Goal: Task Accomplishment & Management: Manage account settings

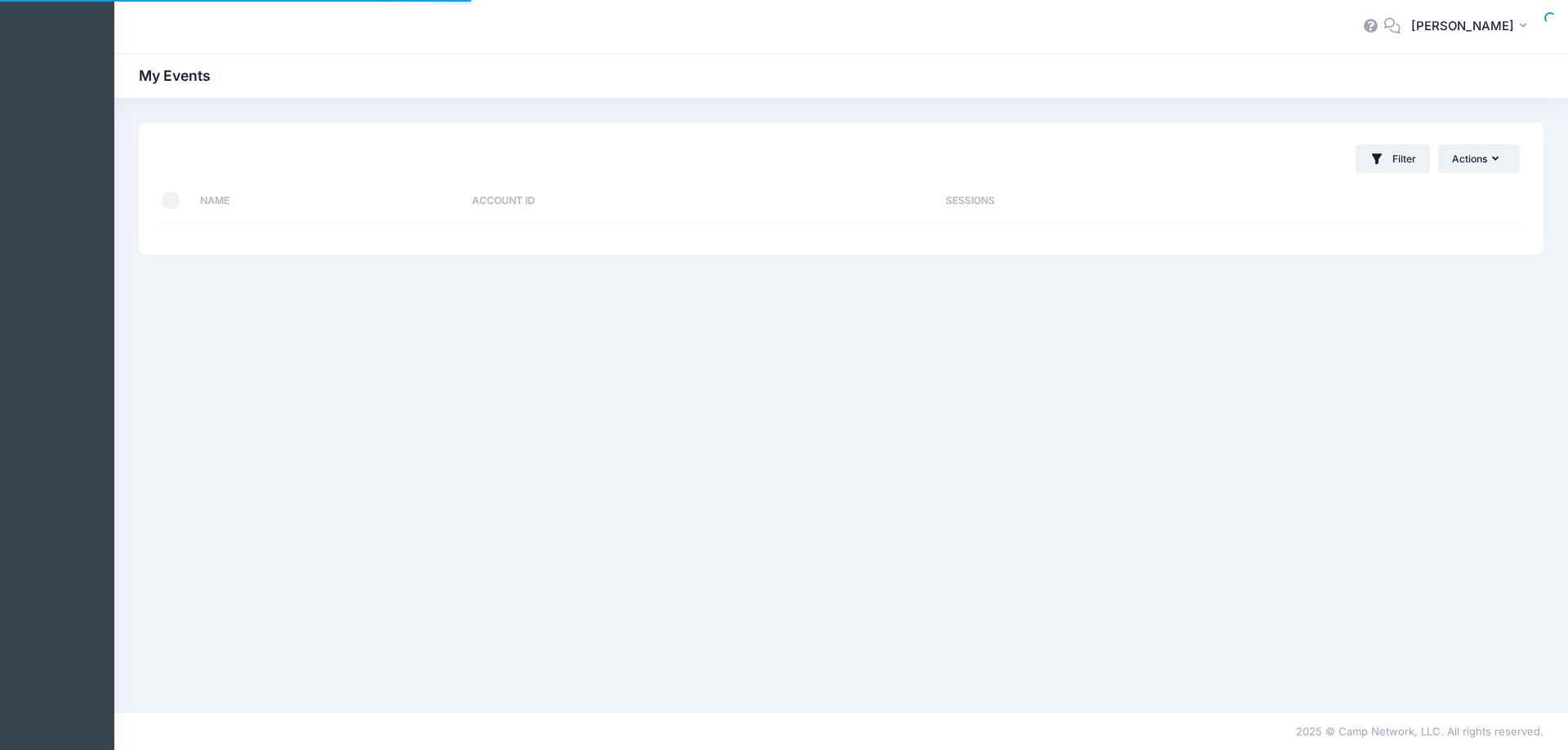
select select "10"
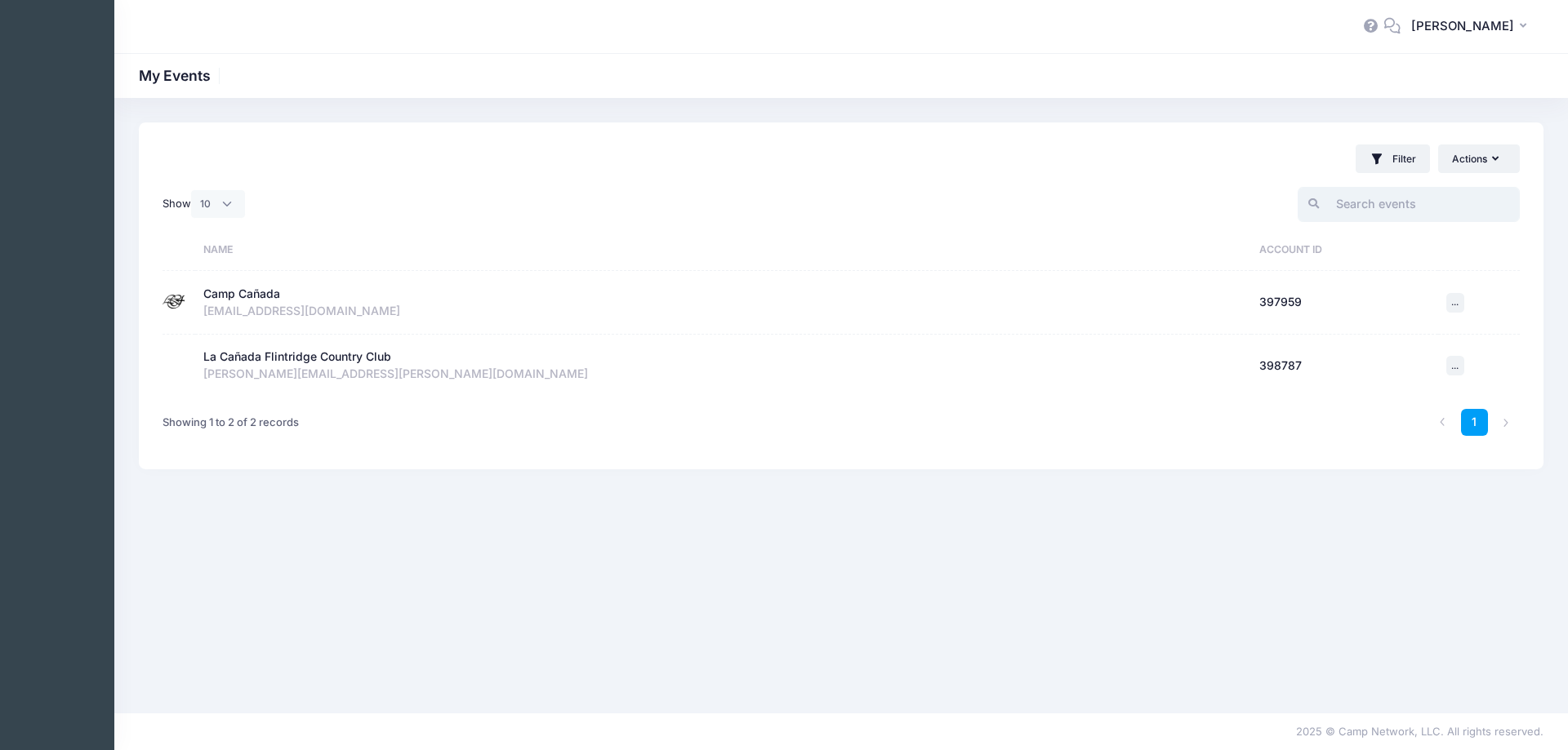
click at [1404, 201] on input "search" at bounding box center [1409, 204] width 222 height 35
click at [302, 319] on div "kidsactivitycenter@lcfcountryclub.com" at bounding box center [723, 310] width 1040 height 17
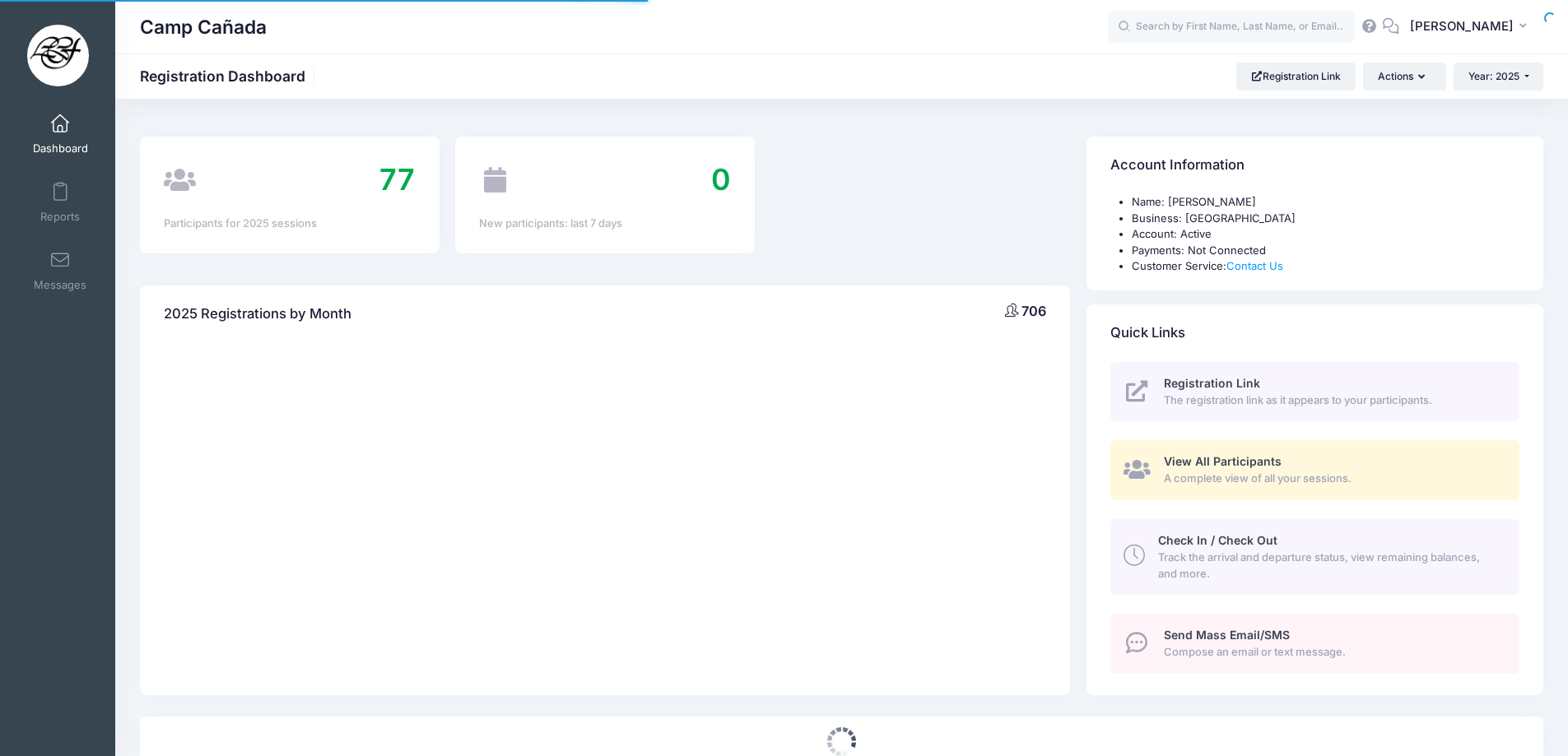
click at [0, 0] on div at bounding box center [0, 0] width 0 height 0
select select
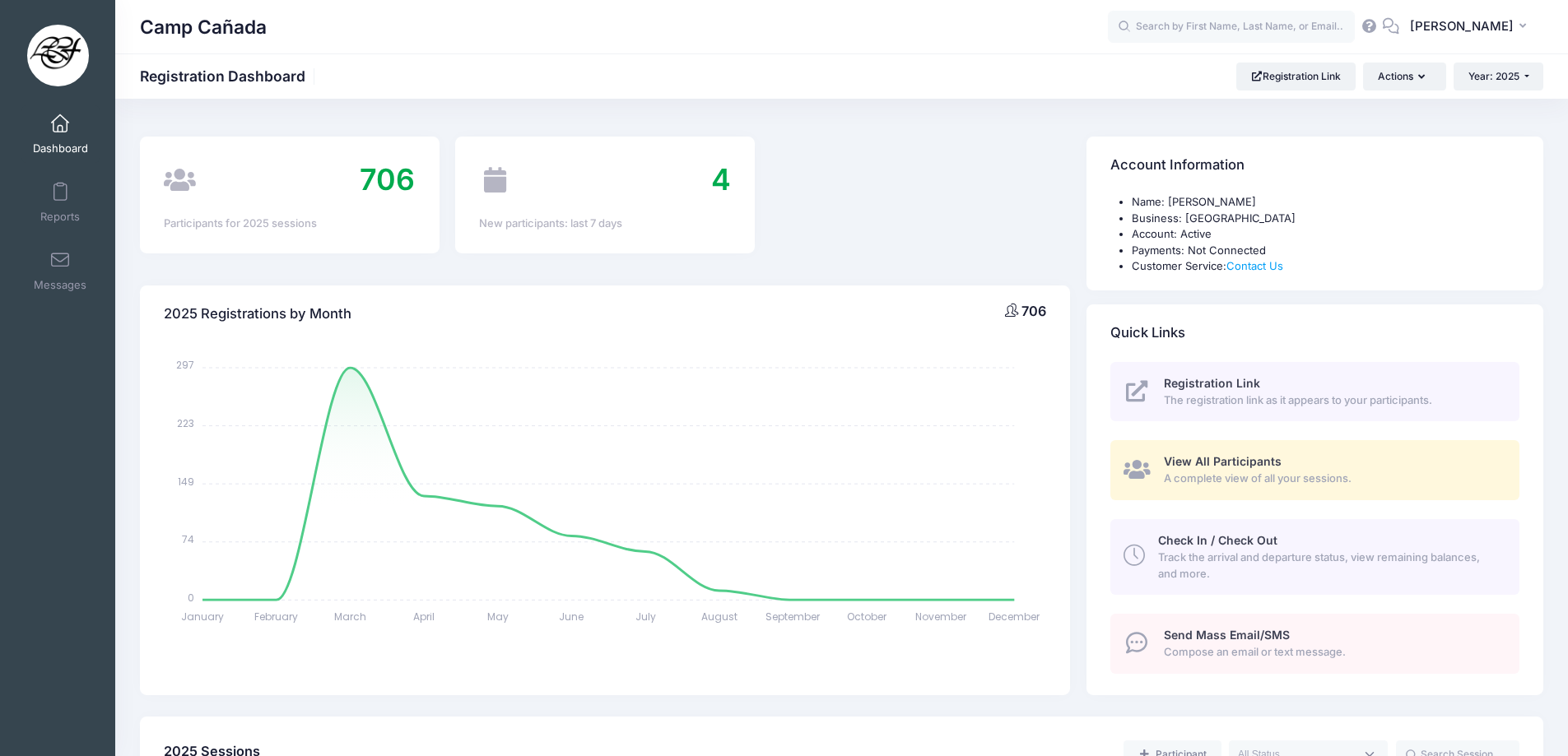
click at [1253, 463] on span "View All Participants" at bounding box center [1222, 461] width 118 height 14
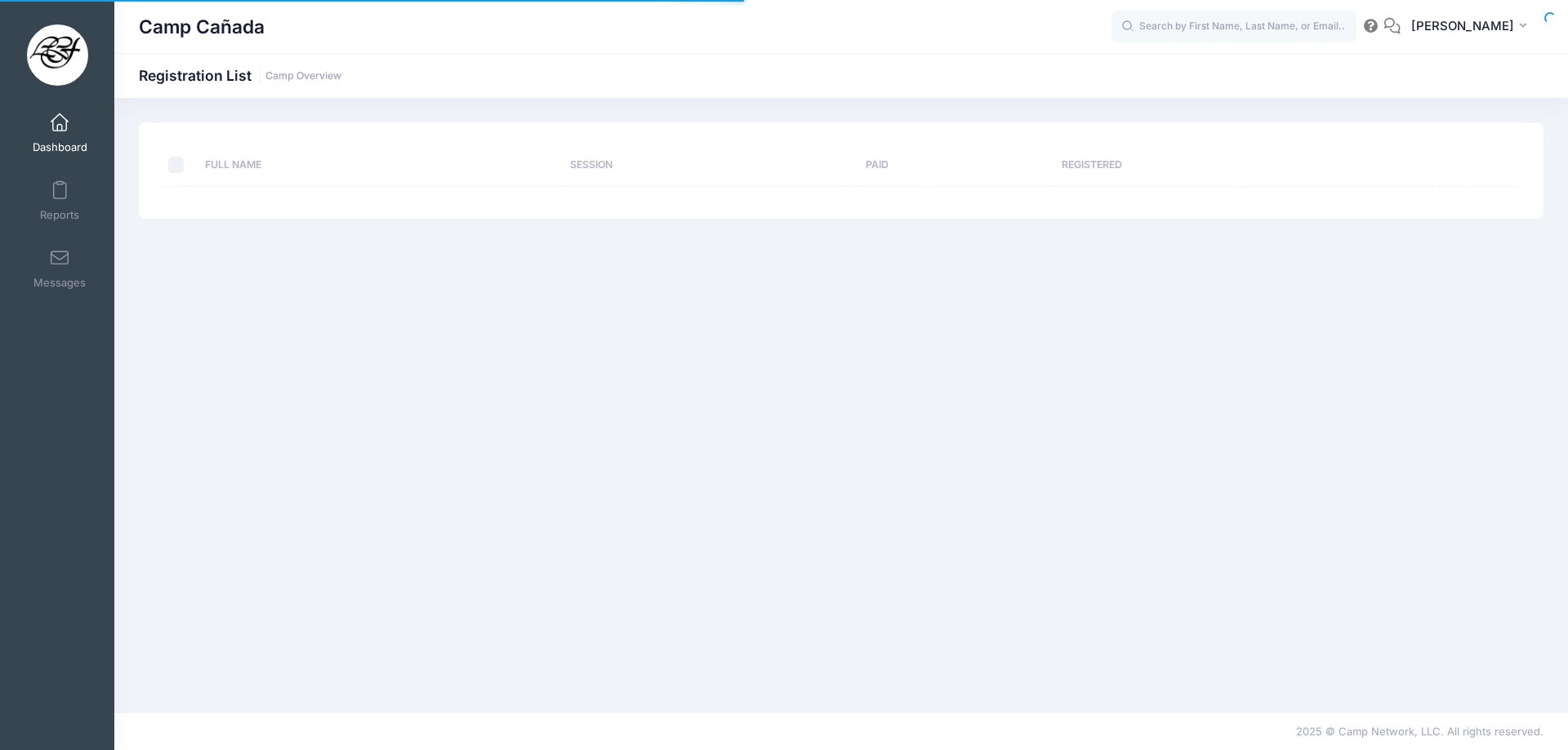
select select "10"
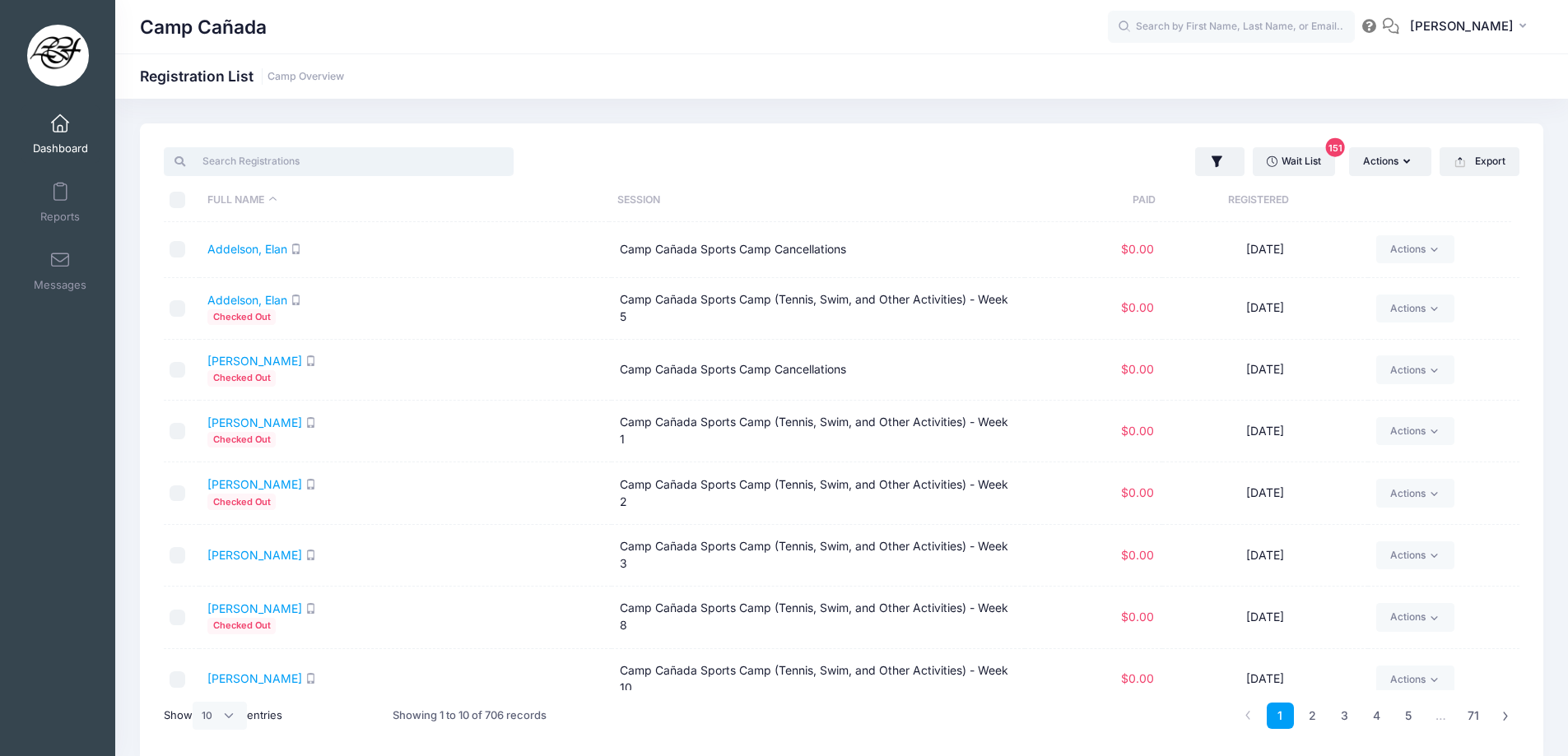
click at [370, 157] on input "search" at bounding box center [339, 161] width 350 height 28
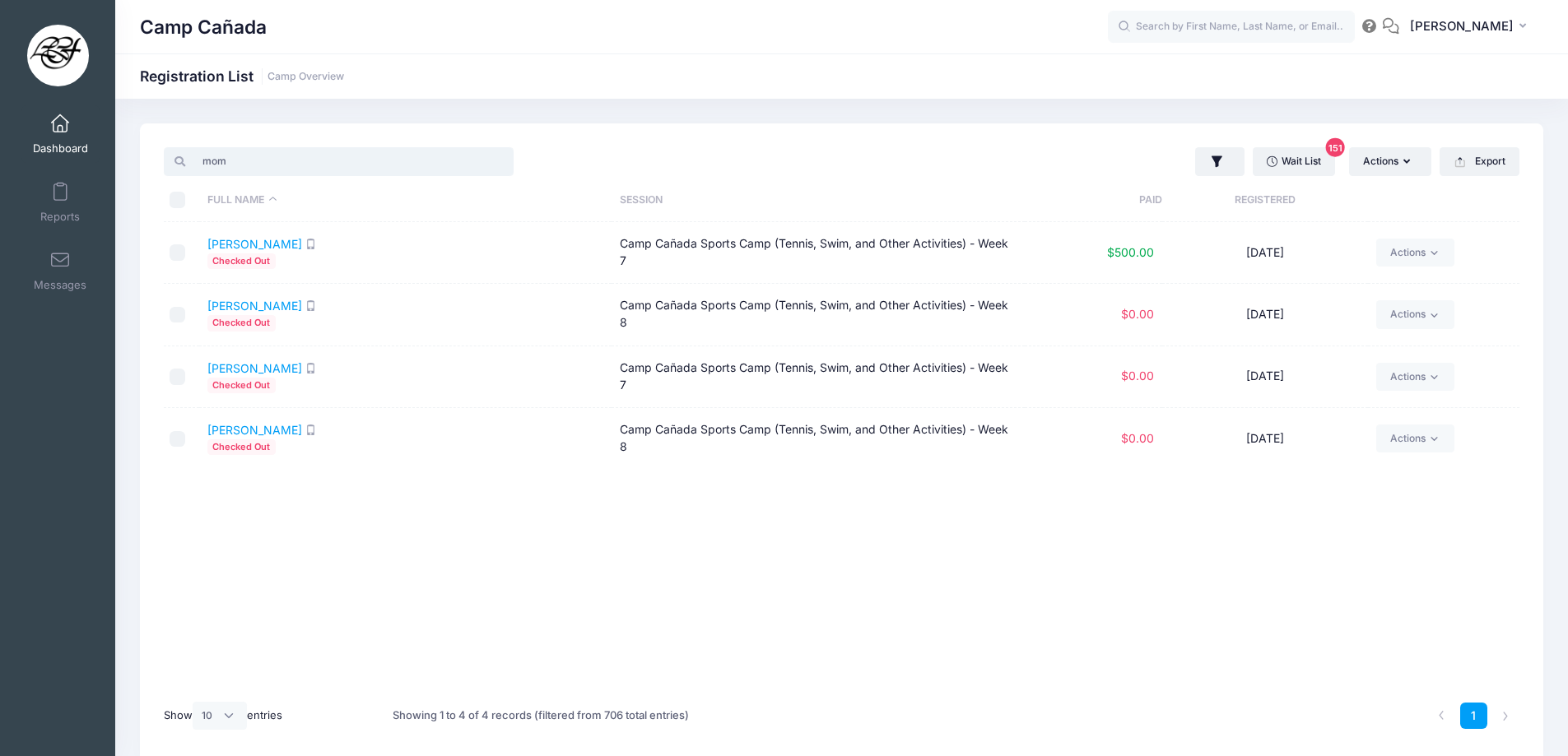
type input "mom"
click at [55, 136] on link "Dashboard" at bounding box center [60, 134] width 78 height 57
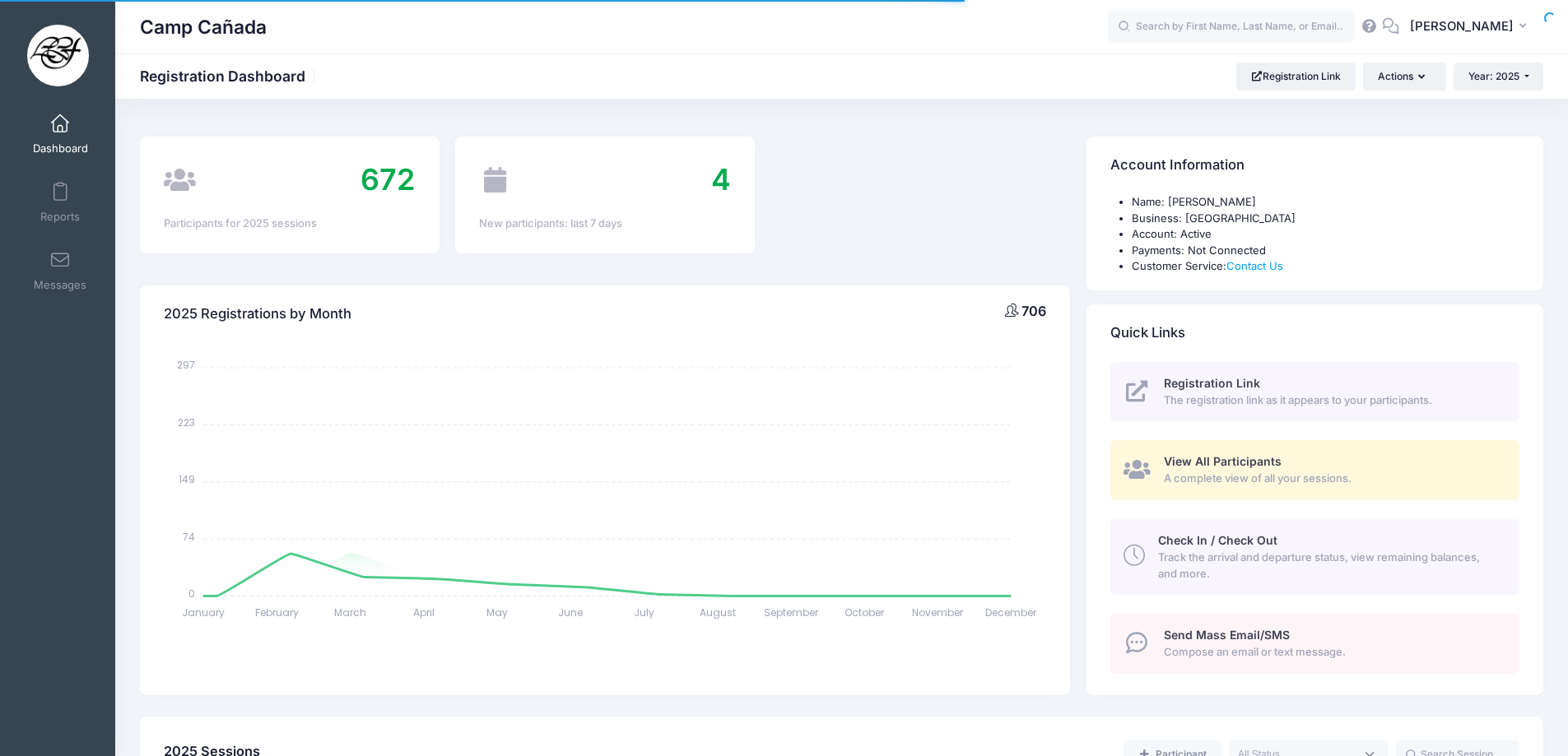
select select
click at [1286, 548] on div "Check In / Check Out Track the arrival and departure status, view remaining bal…" at bounding box center [1329, 557] width 343 height 49
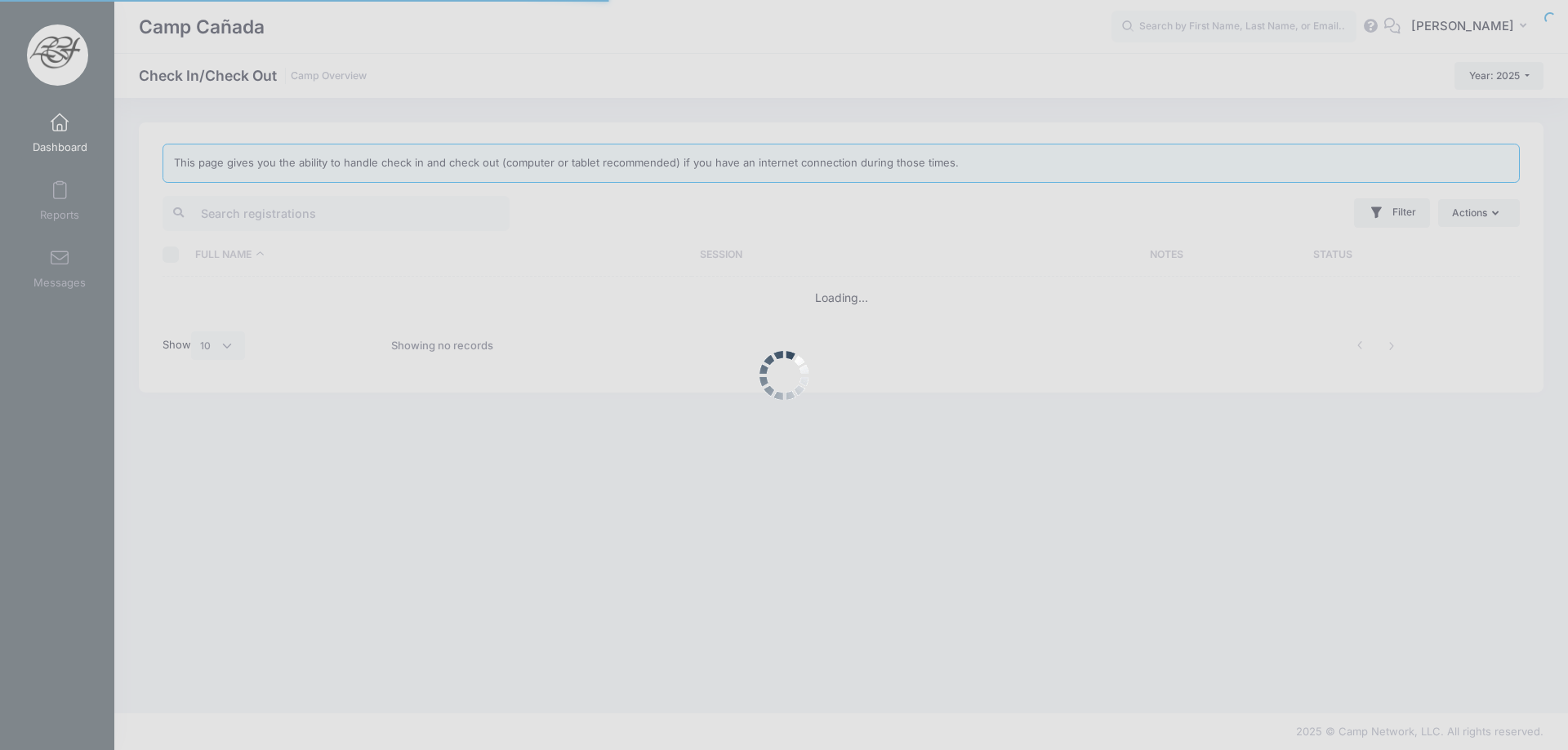
select select "10"
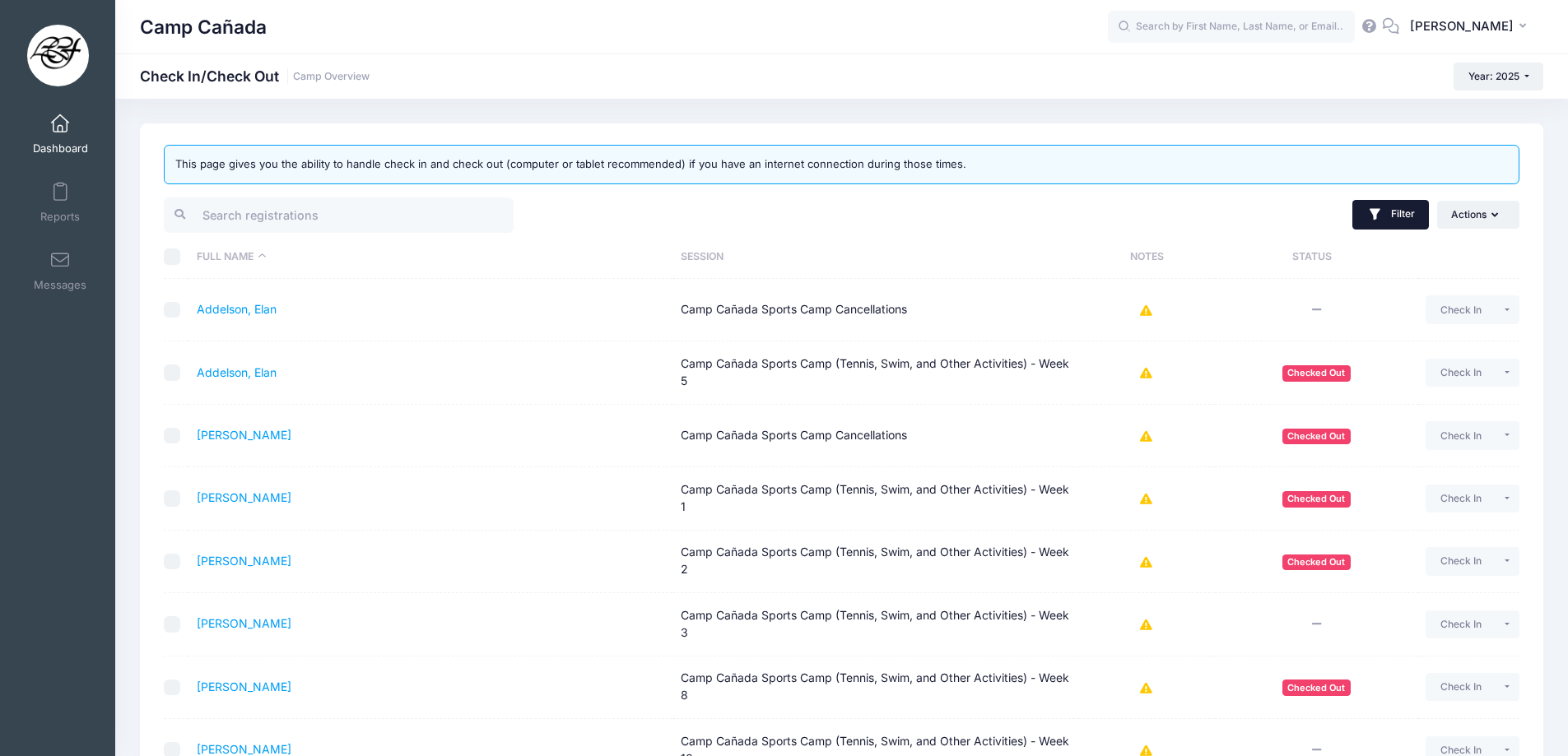
click at [1404, 213] on button "Filter" at bounding box center [1390, 214] width 76 height 30
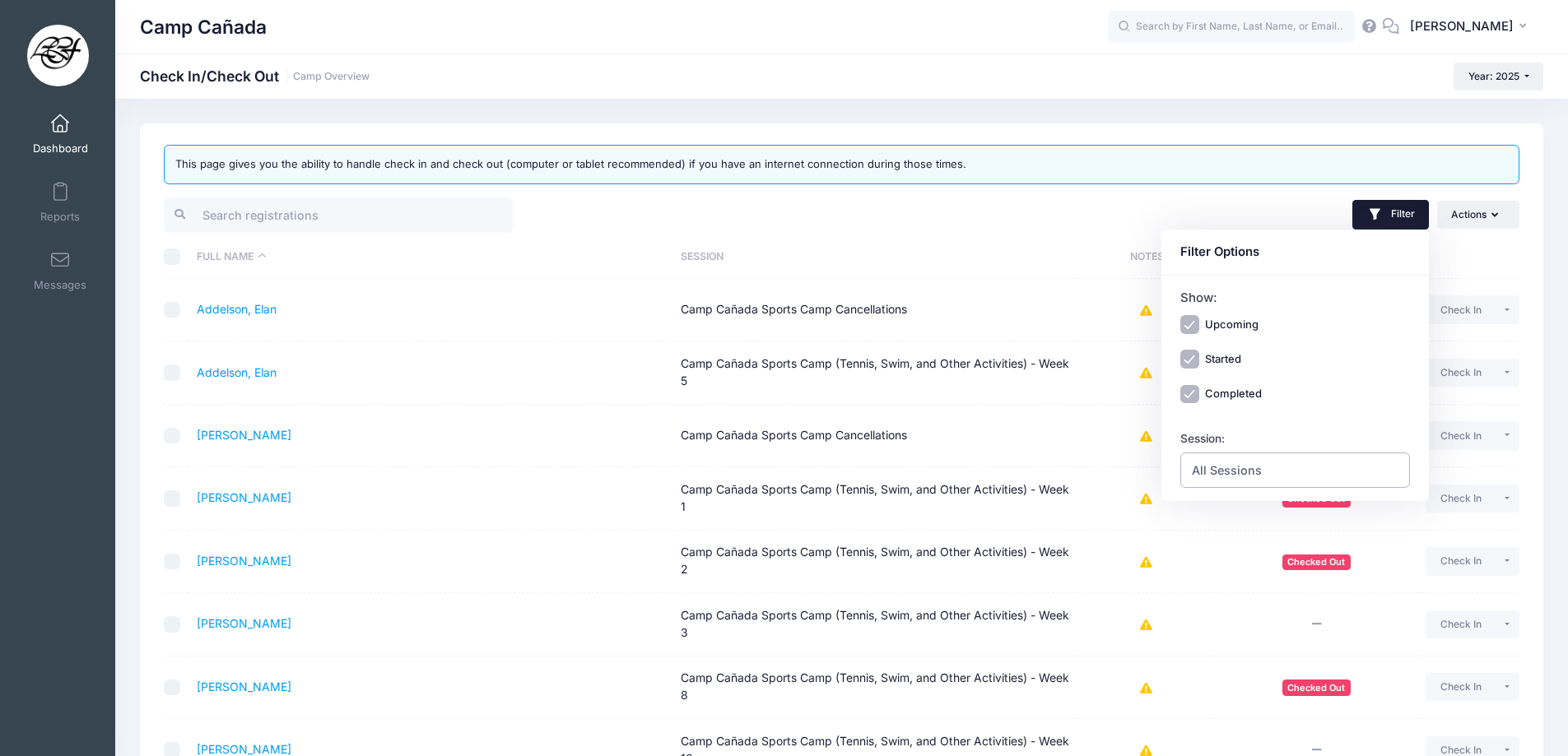
click at [1258, 461] on span "All Sessions" at bounding box center [1295, 470] width 231 height 35
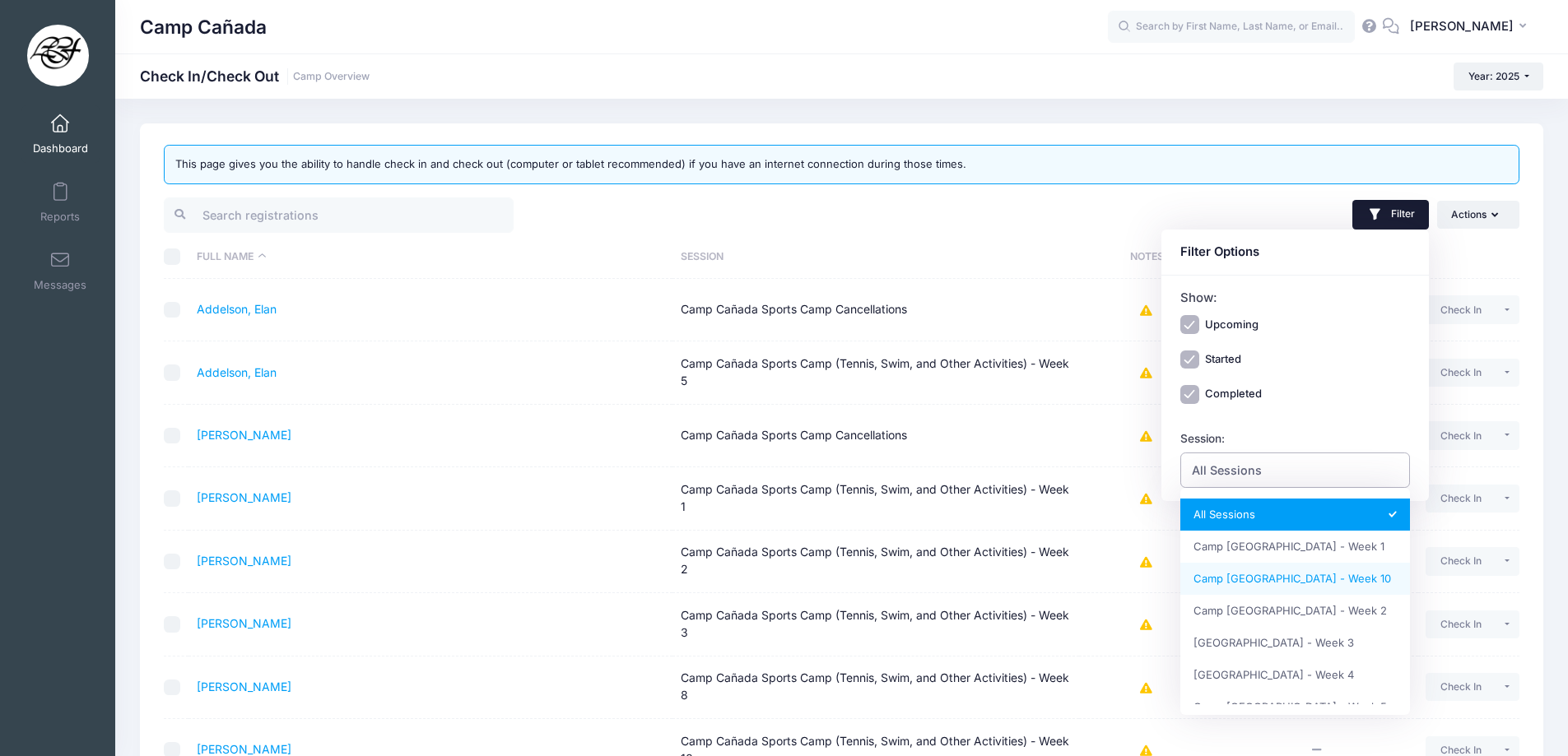
select select "Camp Cañada Golf Camp - Week 10"
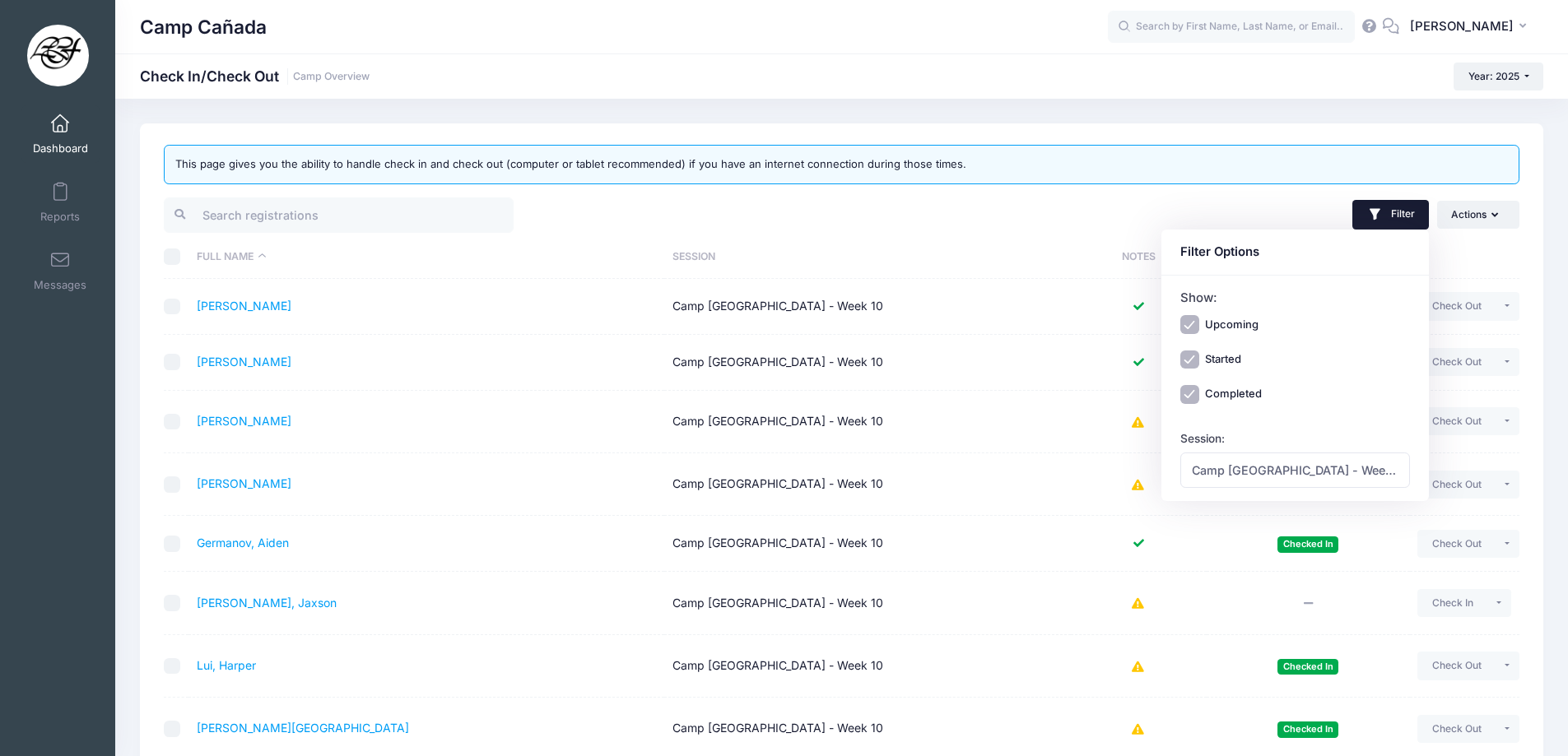
click at [1253, 196] on div "Filter Filter Options Show: Upcoming Started Completed Session: All Sessions Ca…" at bounding box center [1185, 214] width 685 height 40
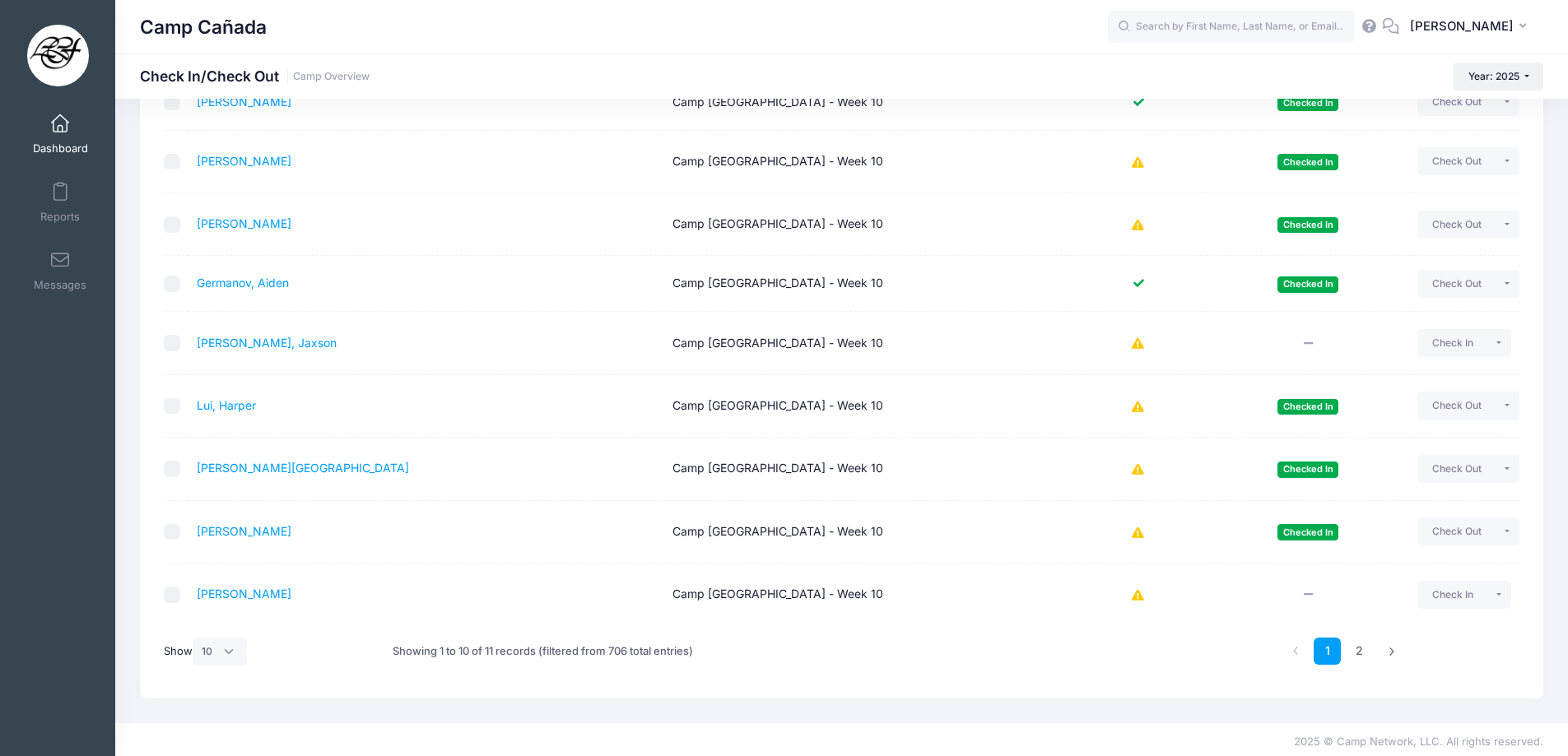
scroll to position [265, 0]
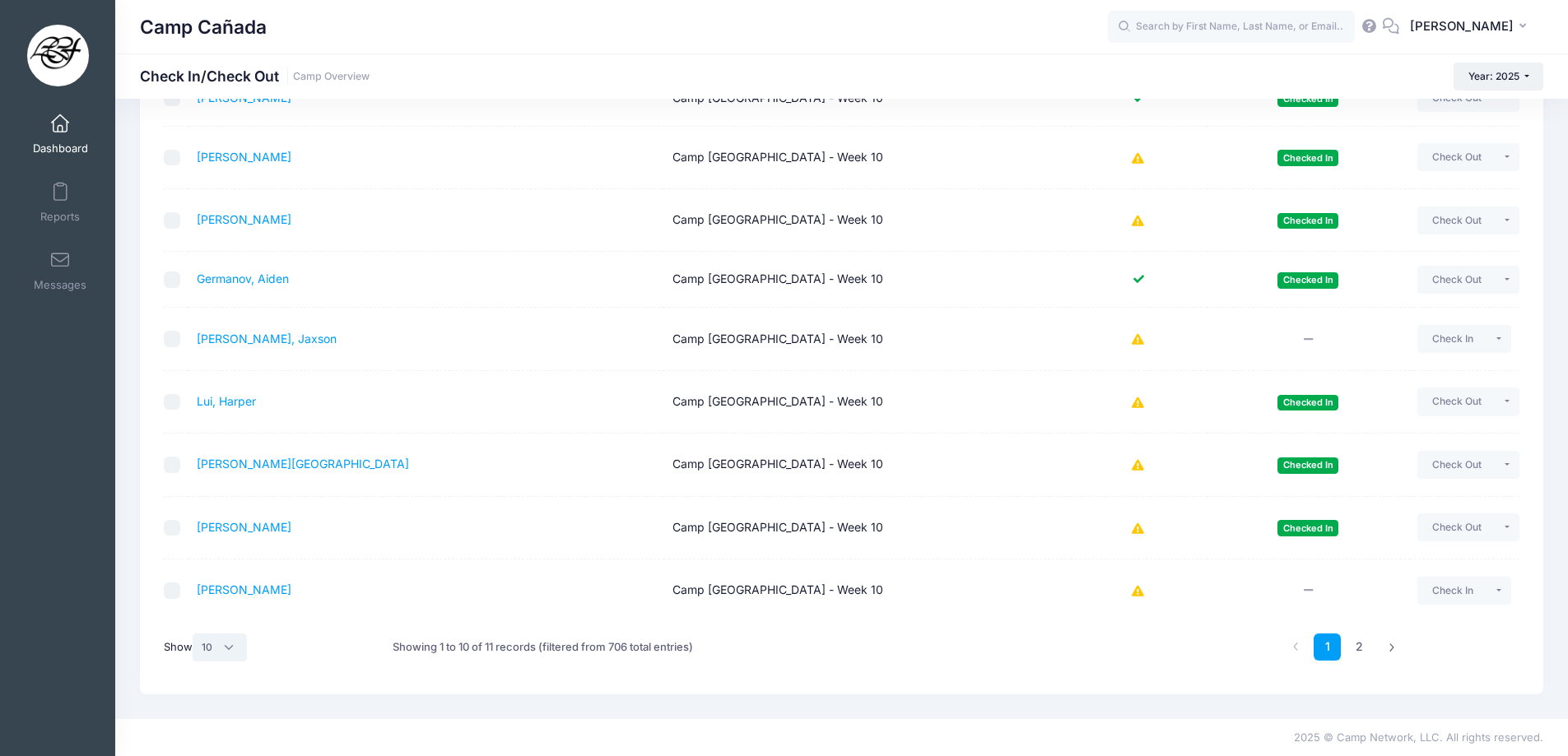
click at [235, 652] on select "All 10 25 50" at bounding box center [220, 647] width 55 height 28
select select "25"
click at [195, 662] on select "All 10 25 50" at bounding box center [220, 647] width 55 height 28
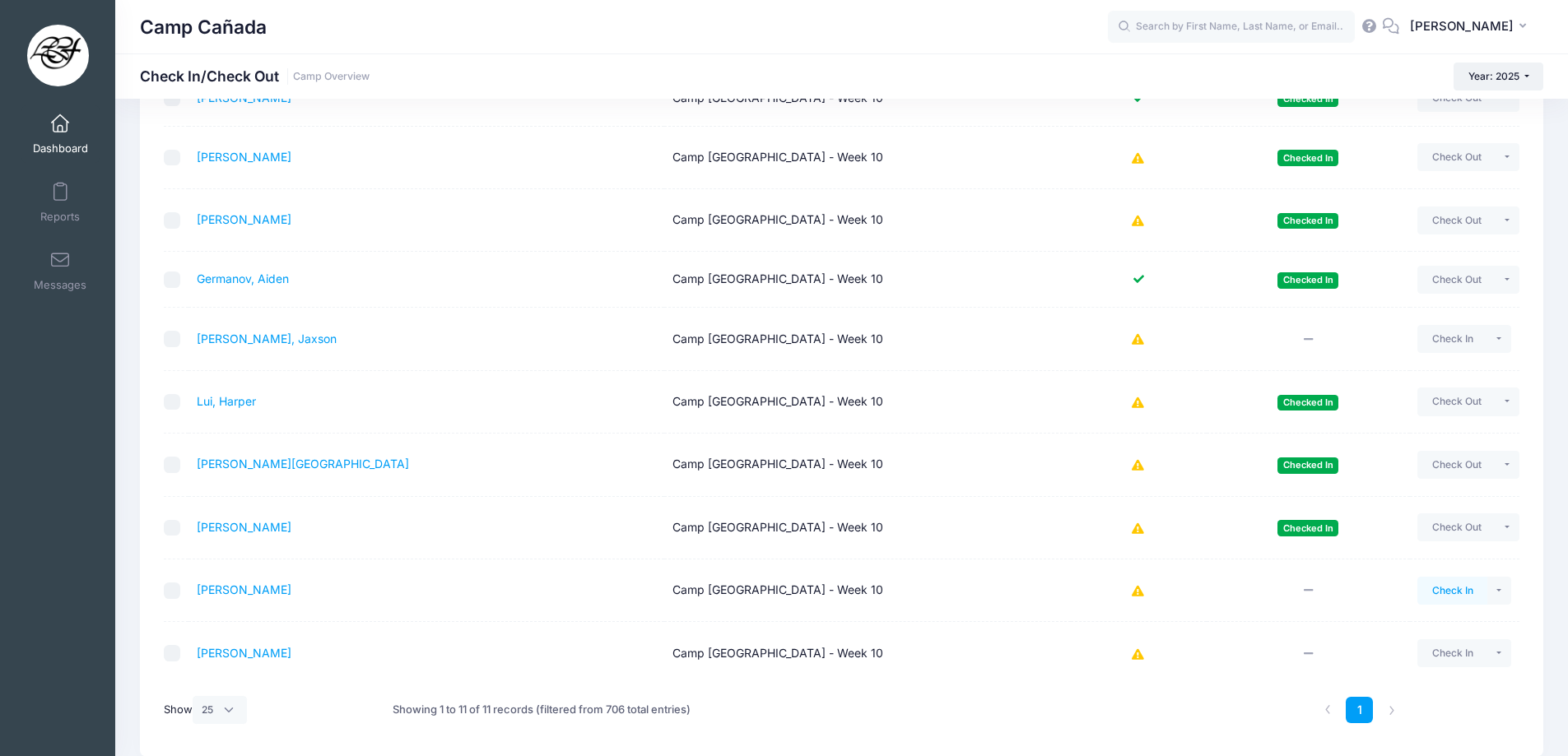
click at [1448, 589] on button "Check In" at bounding box center [1452, 590] width 70 height 28
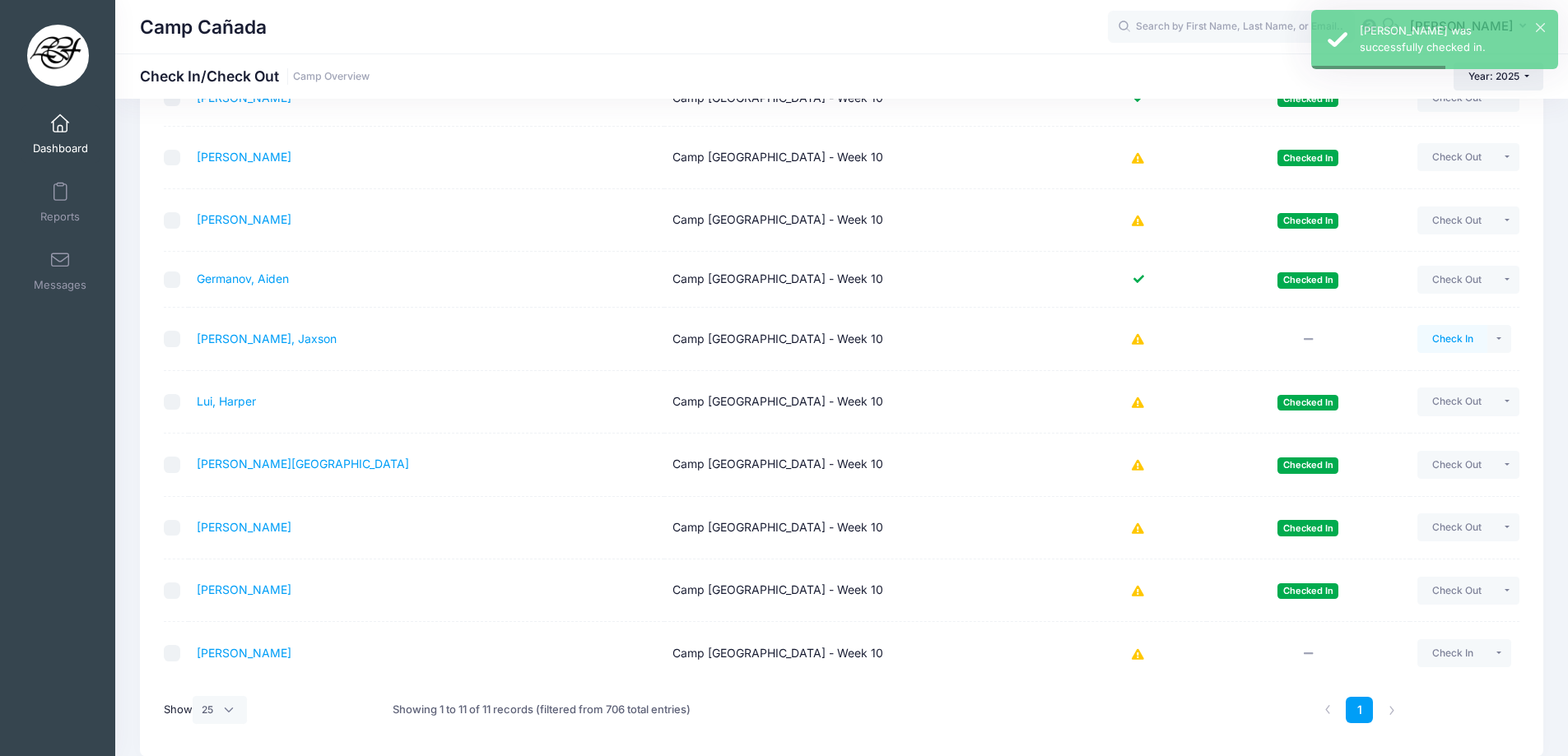
click at [1445, 343] on button "Check In" at bounding box center [1452, 338] width 70 height 28
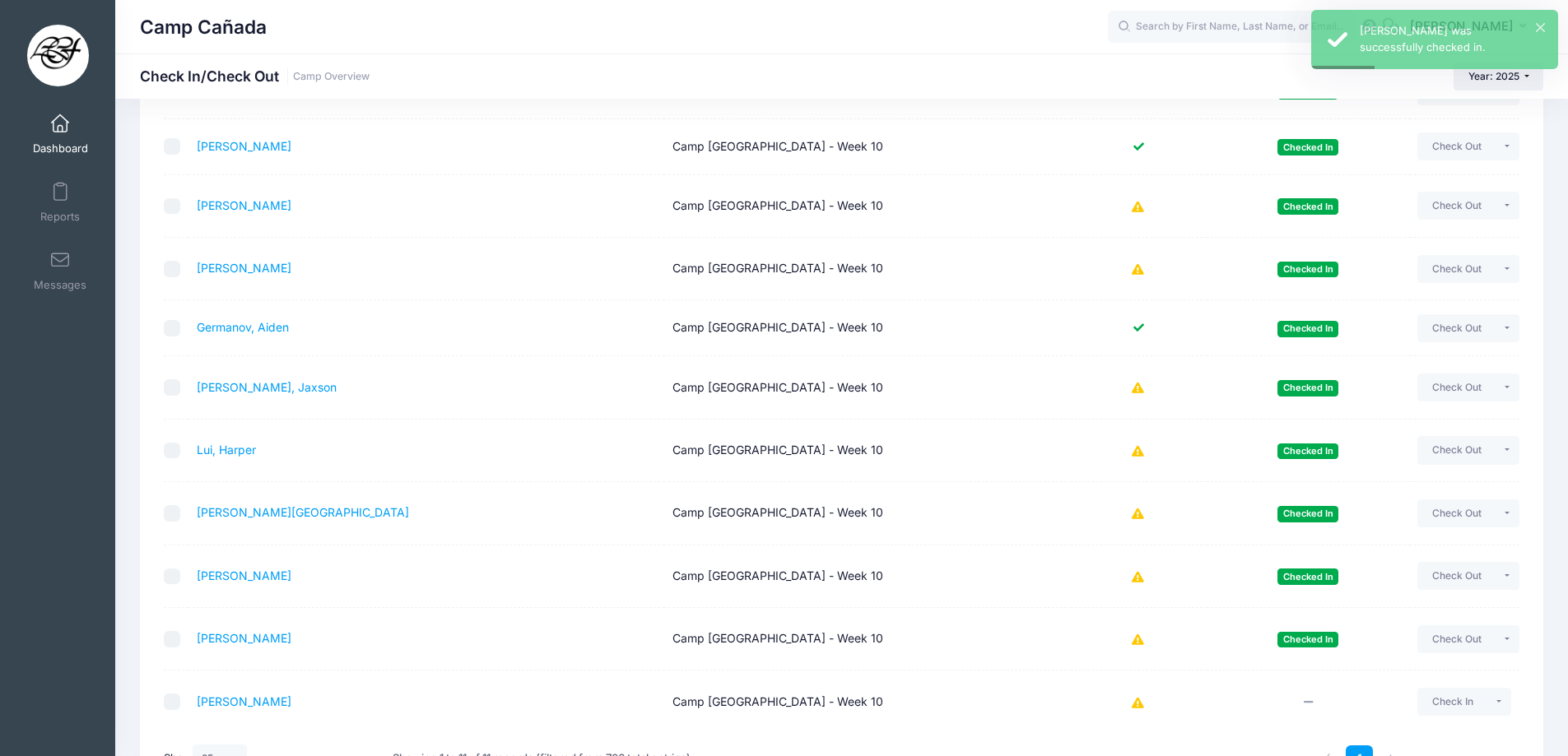
scroll to position [327, 0]
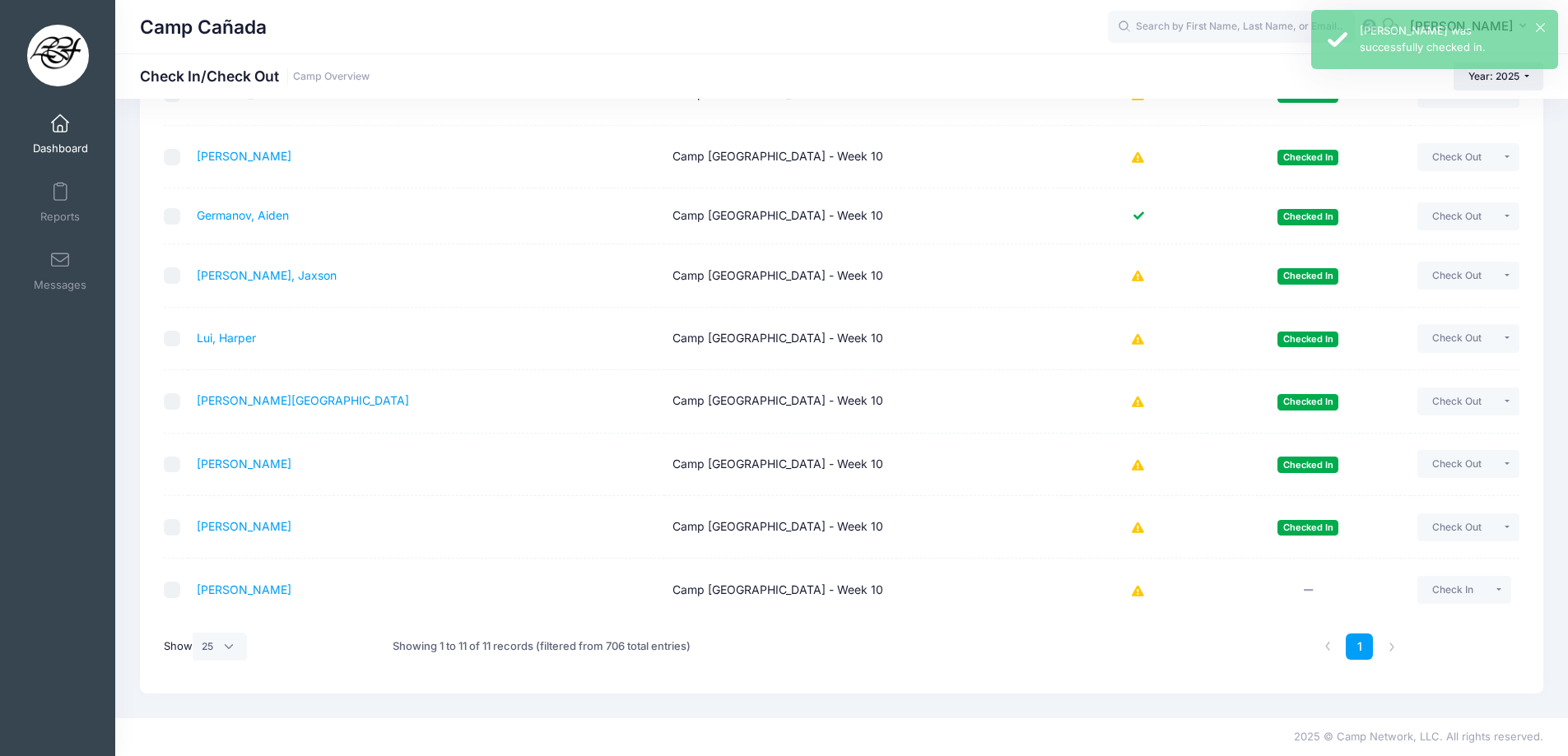
click at [60, 125] on span at bounding box center [60, 124] width 0 height 18
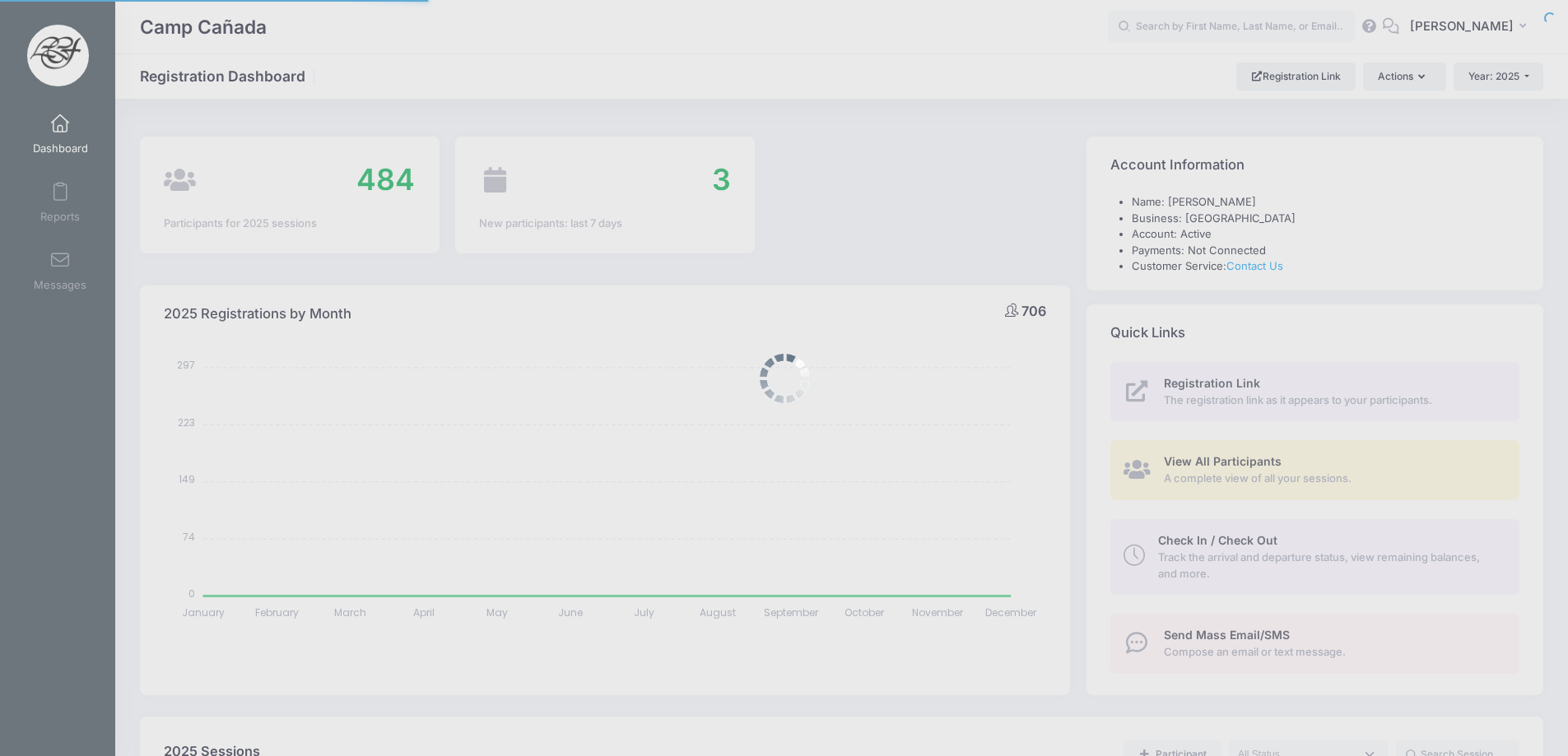
select select
